Goal: Information Seeking & Learning: Find specific page/section

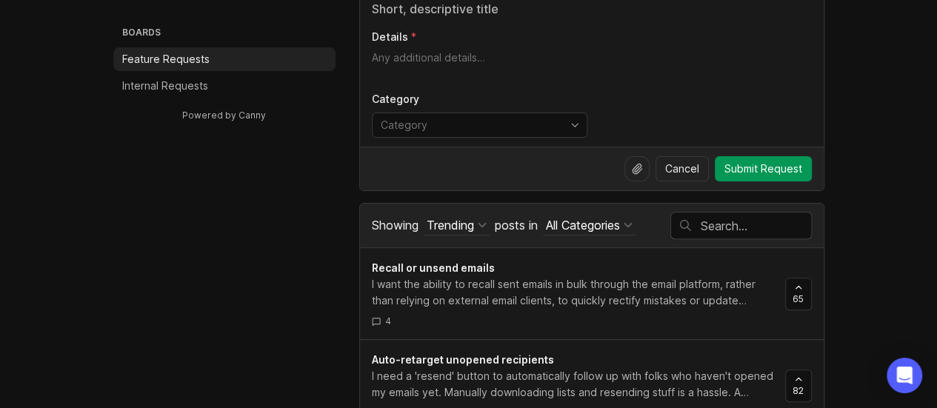
scroll to position [148, 0]
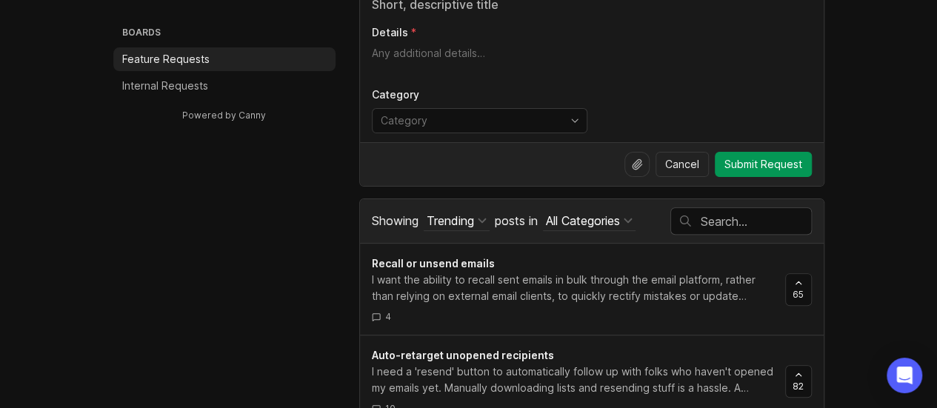
click at [748, 225] on input "text" at bounding box center [756, 221] width 110 height 16
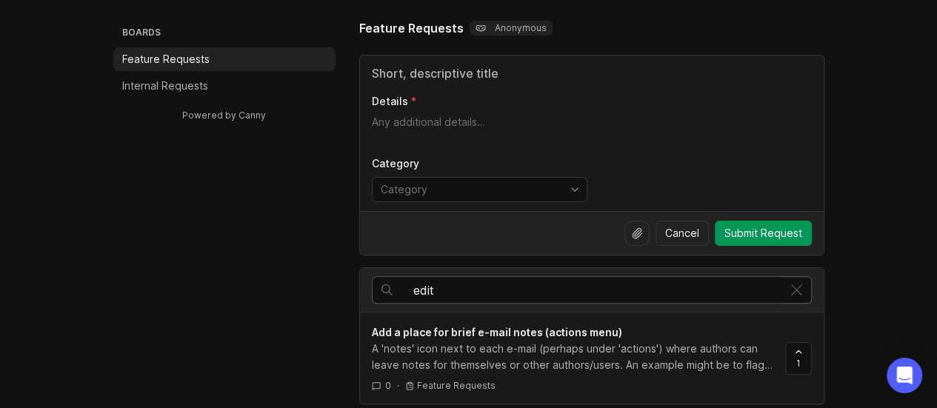
scroll to position [148, 0]
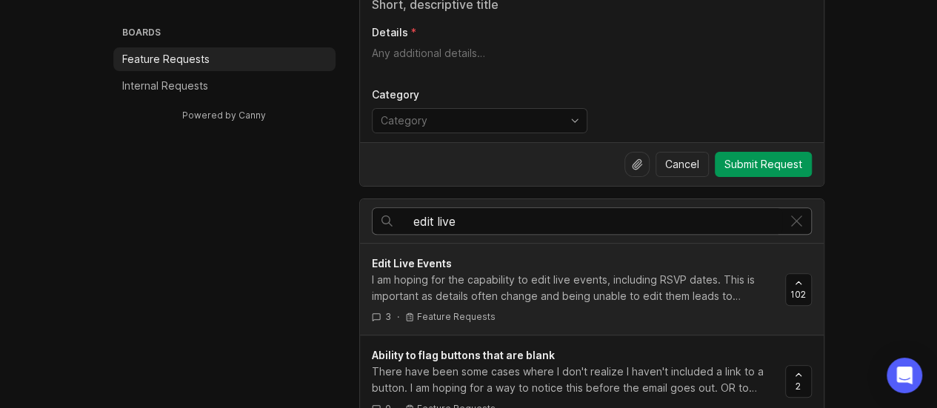
type input "edit live"
click at [583, 288] on div "I am hoping for the capability to edit live events, including RSVP dates. This …" at bounding box center [572, 288] width 401 height 33
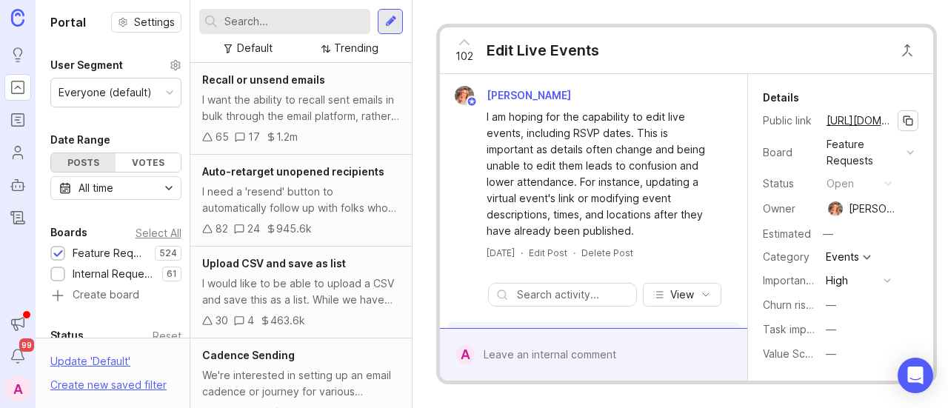
click at [897, 117] on button "copy icon" at bounding box center [907, 120] width 21 height 21
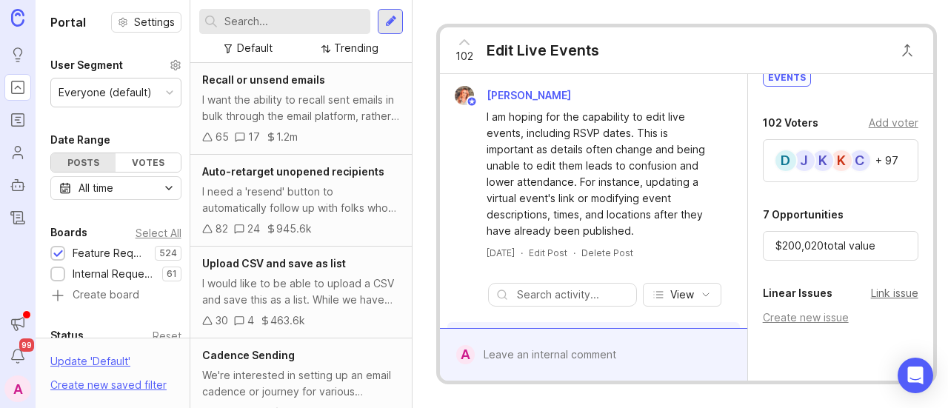
scroll to position [370, 0]
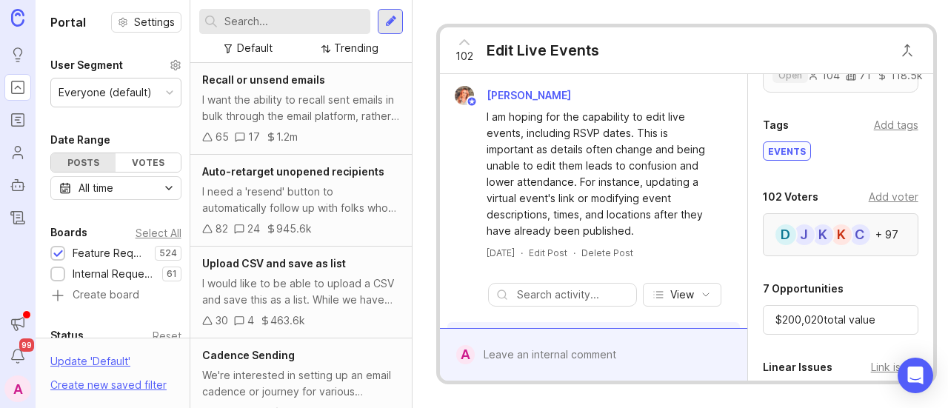
click at [852, 235] on div "K" at bounding box center [841, 235] width 24 height 24
